Goal: Information Seeking & Learning: Learn about a topic

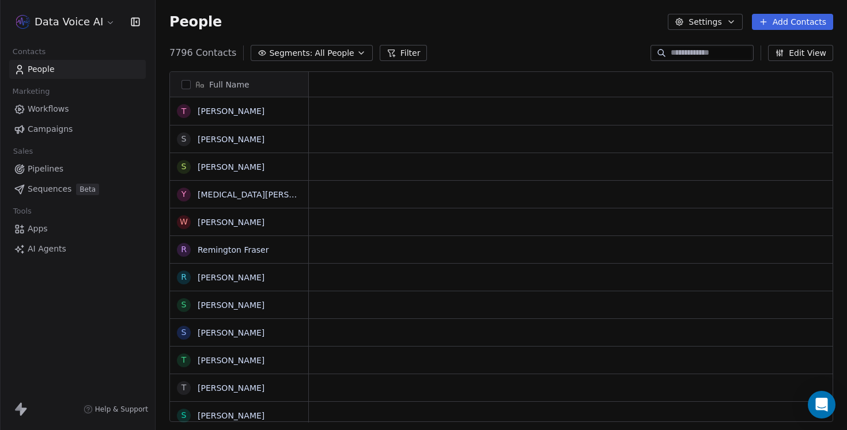
scroll to position [378, 691]
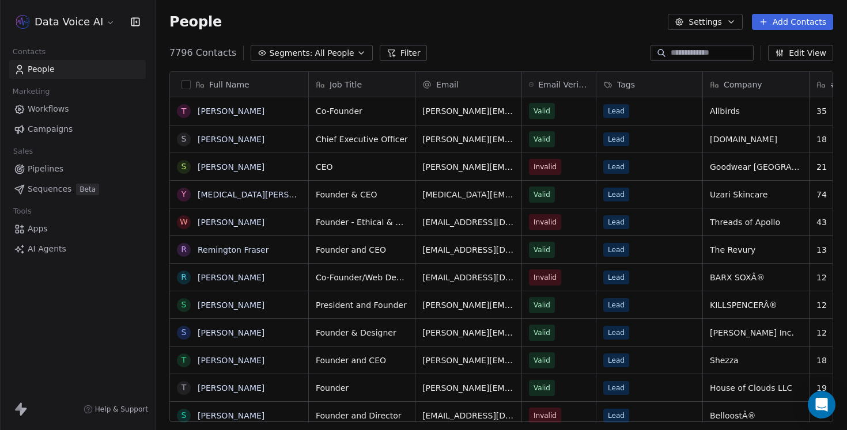
click at [52, 251] on span "AI Agents" at bounding box center [47, 249] width 39 height 12
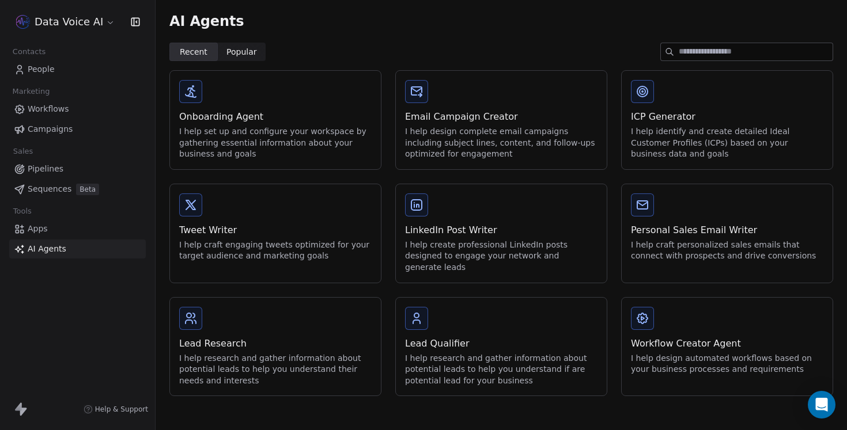
click at [270, 122] on div "Onboarding Agent" at bounding box center [275, 117] width 192 height 14
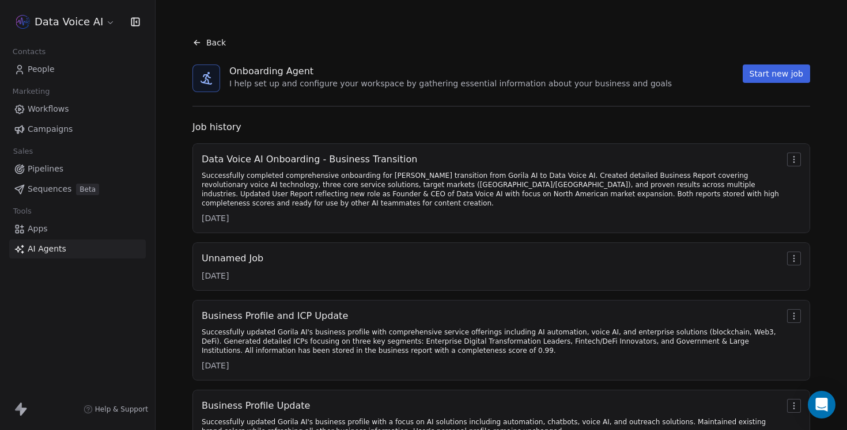
click at [321, 186] on div "Successfully completed comprehensive onboarding for [PERSON_NAME] transition fr…" at bounding box center [492, 189] width 581 height 37
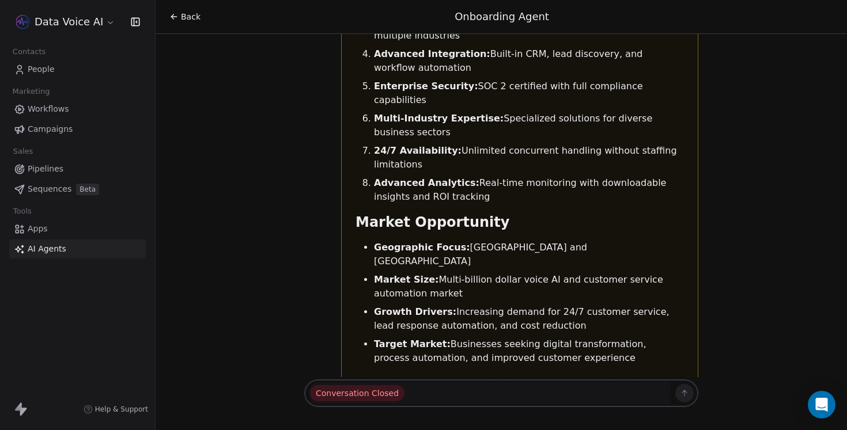
scroll to position [13534, 0]
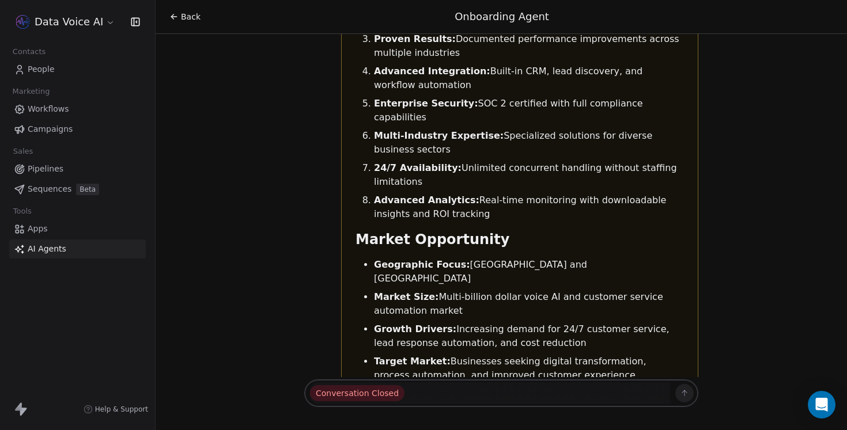
drag, startPoint x: 646, startPoint y: 266, endPoint x: 387, endPoint y: 234, distance: 260.6
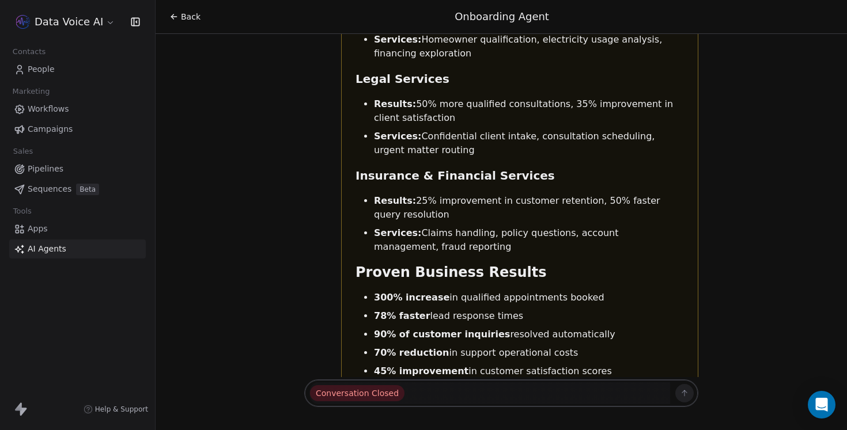
scroll to position [12857, 0]
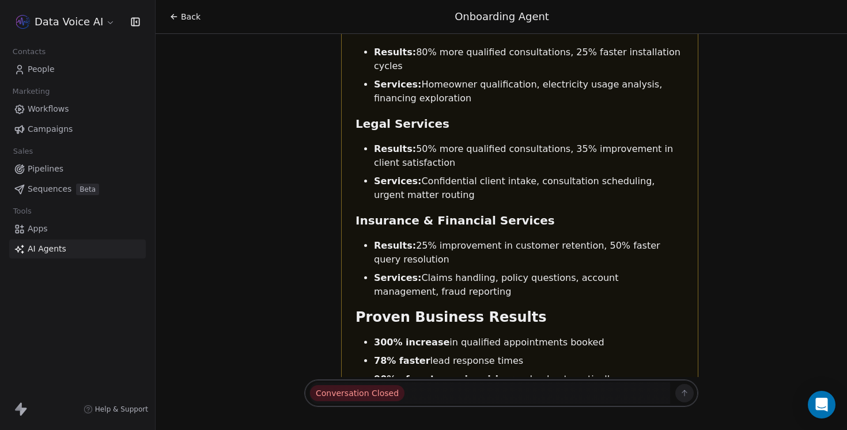
drag, startPoint x: 616, startPoint y: 307, endPoint x: 419, endPoint y: 72, distance: 306.7
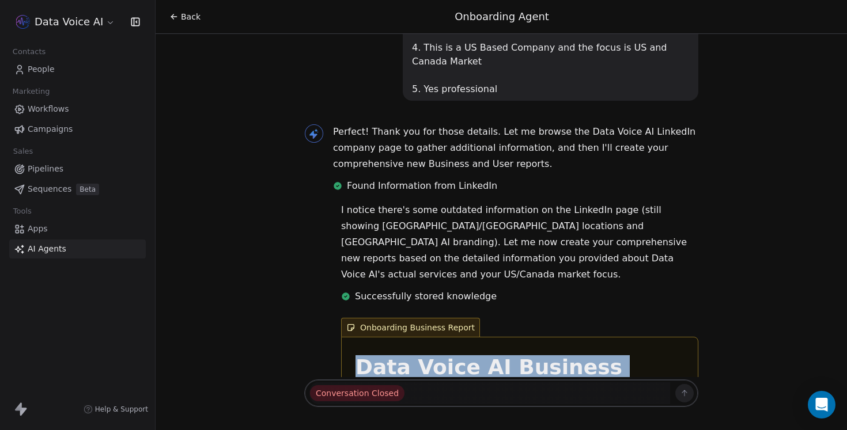
scroll to position [10585, 0]
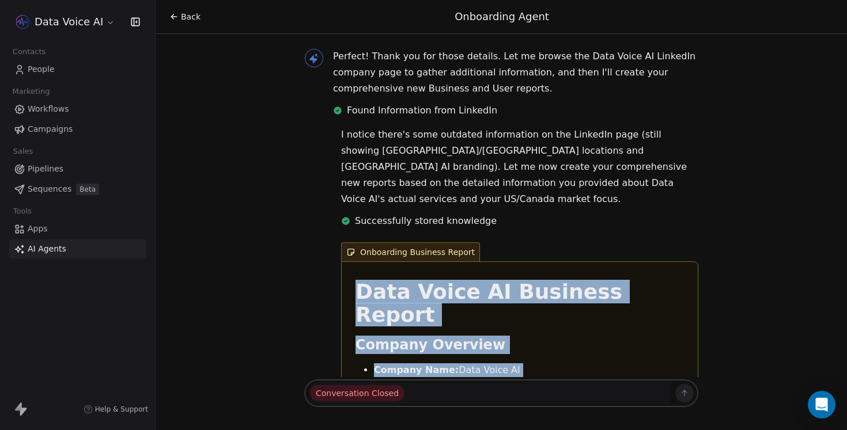
drag, startPoint x: 357, startPoint y: 208, endPoint x: 440, endPoint y: 347, distance: 162.5
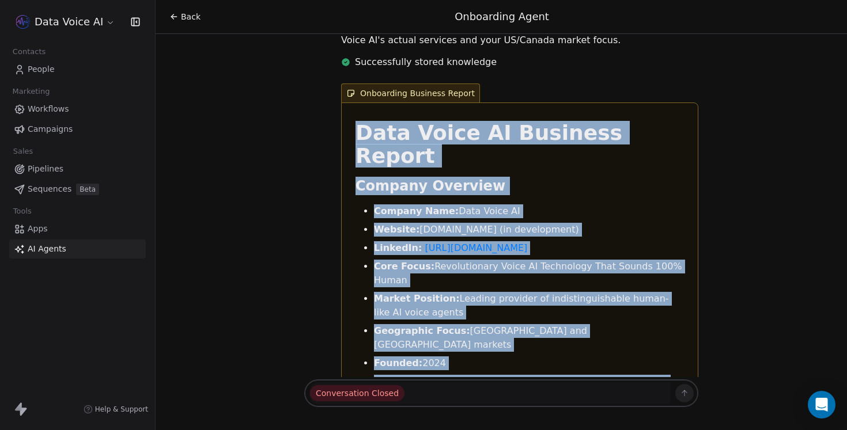
scroll to position [10794, 0]
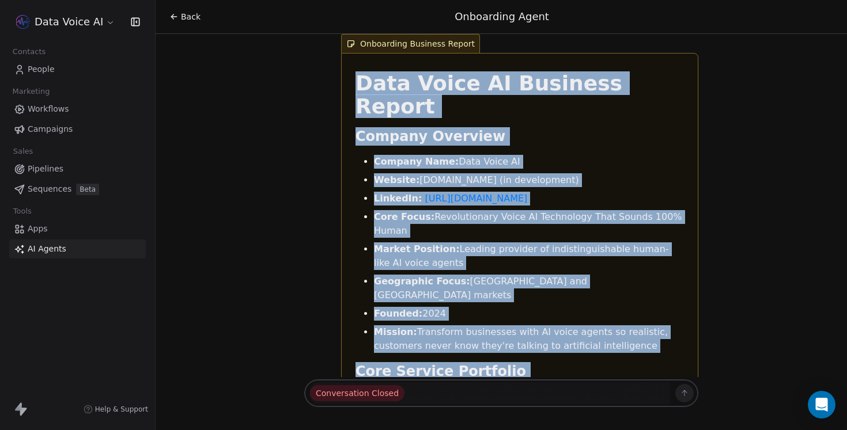
drag, startPoint x: 356, startPoint y: 105, endPoint x: 514, endPoint y: 173, distance: 171.9
copy div "Data Voice AI Business Report Company Overview Company Name: Data Voice AI Webs…"
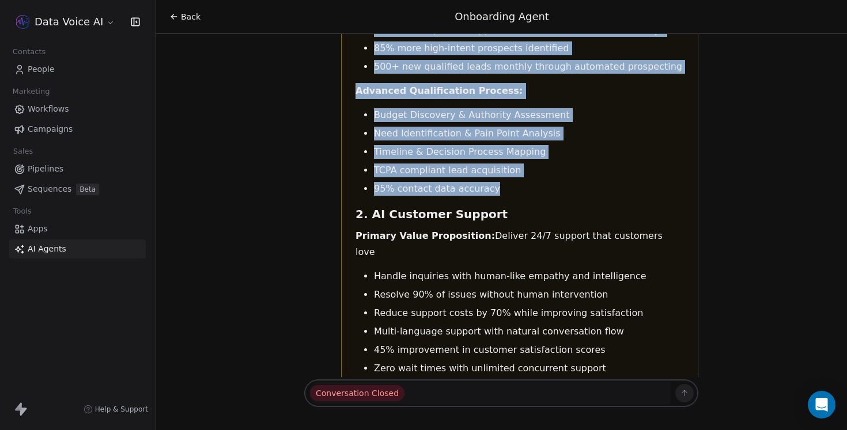
scroll to position [11344, 0]
